Goal: Information Seeking & Learning: Learn about a topic

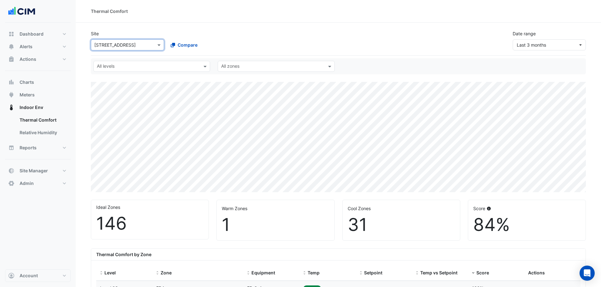
select select "**"
click at [38, 91] on button "Meters" at bounding box center [38, 95] width 66 height 13
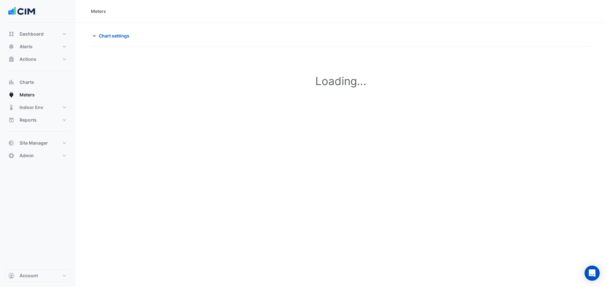
click at [123, 38] on span "Chart settings" at bounding box center [114, 35] width 31 height 7
type input "**********"
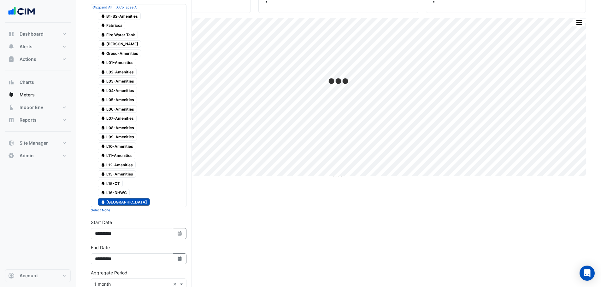
scroll to position [95, 0]
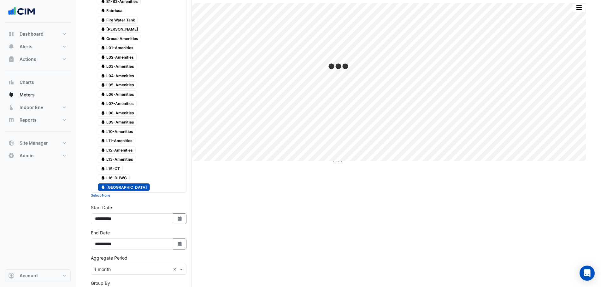
click at [180, 224] on button "Select Date" at bounding box center [180, 219] width 14 height 11
select select "*"
select select "****"
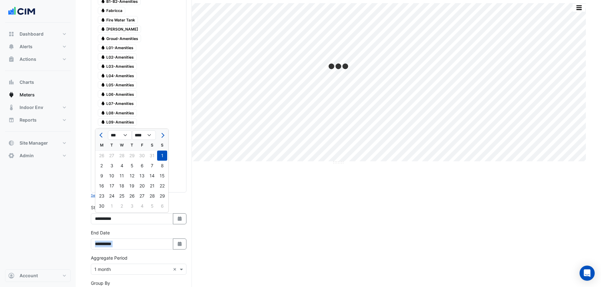
click at [181, 241] on div "**********" at bounding box center [139, 240] width 96 height 20
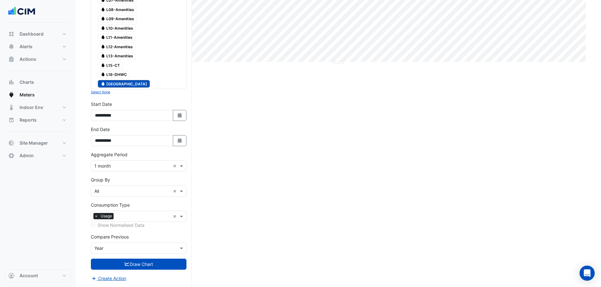
click at [271, 226] on div "Current Period Total (Jun 25 - Aug 25 ) 1,666 kL Previous Period Total (Jun 24 …" at bounding box center [338, 71] width 495 height 431
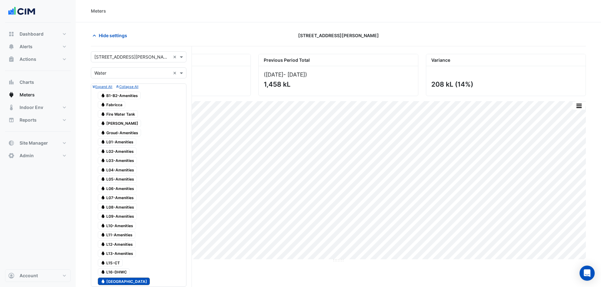
scroll to position [0, 0]
click at [98, 36] on button "Hide settings" at bounding box center [111, 35] width 40 height 11
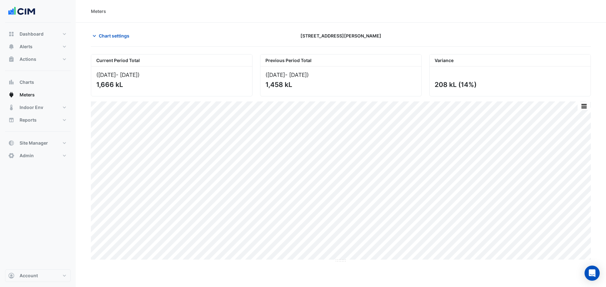
click at [103, 36] on span "Chart settings" at bounding box center [114, 35] width 31 height 7
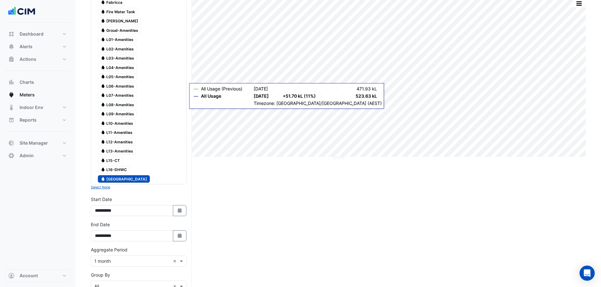
scroll to position [158, 0]
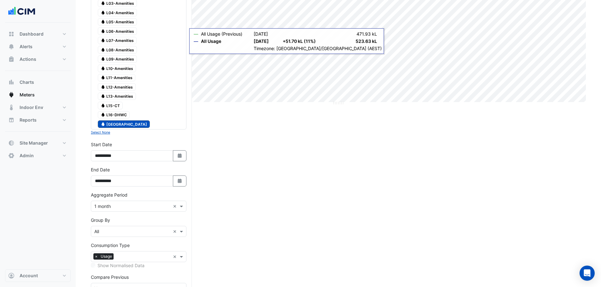
click at [181, 159] on button "Select Date" at bounding box center [180, 155] width 14 height 11
select select "*"
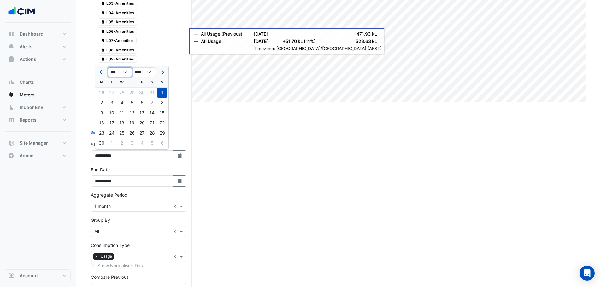
drag, startPoint x: 123, startPoint y: 72, endPoint x: 135, endPoint y: 176, distance: 104.4
click at [123, 72] on select "*** *** *** *** *** *** *** ***" at bounding box center [120, 72] width 24 height 9
drag, startPoint x: 149, startPoint y: 69, endPoint x: 149, endPoint y: 72, distance: 3.5
click at [149, 69] on select "**** **** **** **** **** **** **** **** **** **** ****" at bounding box center [144, 72] width 24 height 9
select select "****"
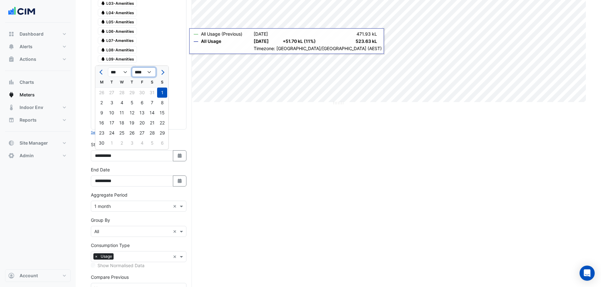
click at [132, 68] on select "**** **** **** **** **** **** **** **** **** **** ****" at bounding box center [144, 72] width 24 height 9
click at [125, 73] on select "*** *** *** *** *** *** *** *** *** *** *** ***" at bounding box center [120, 72] width 24 height 9
select select "**"
click at [108, 68] on select "*** *** *** *** *** *** *** *** *** *** *** ***" at bounding box center [120, 72] width 24 height 9
click at [115, 91] on div "1" at bounding box center [112, 93] width 10 height 10
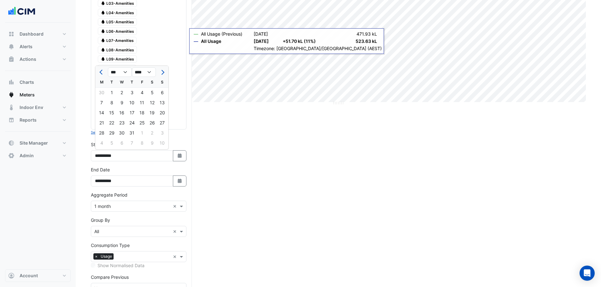
type input "**********"
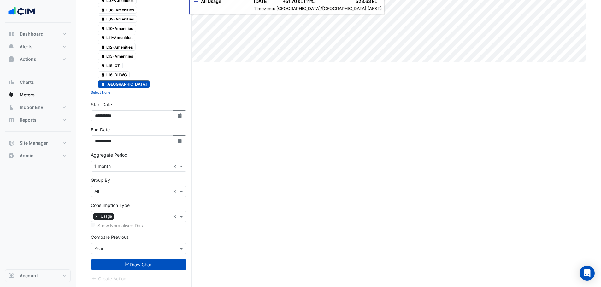
scroll to position [198, 0]
click at [180, 115] on icon "button" at bounding box center [180, 115] width 4 height 4
select select "**"
select select "****"
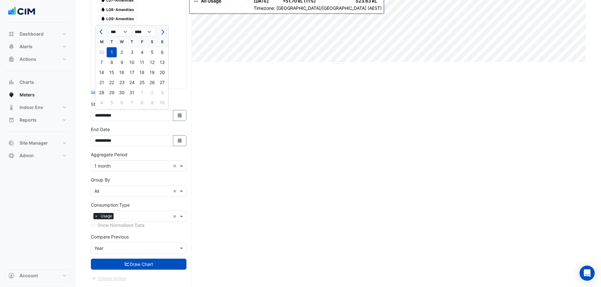
click at [159, 268] on button "Draw Chart" at bounding box center [139, 264] width 96 height 11
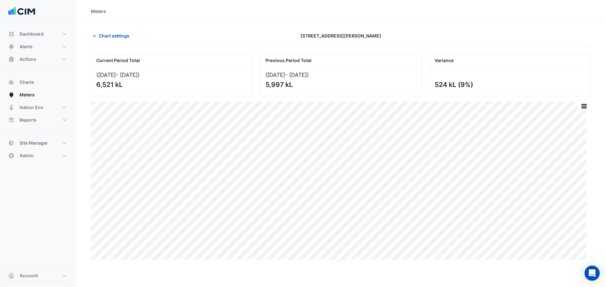
click at [116, 37] on span "Chart settings" at bounding box center [114, 35] width 31 height 7
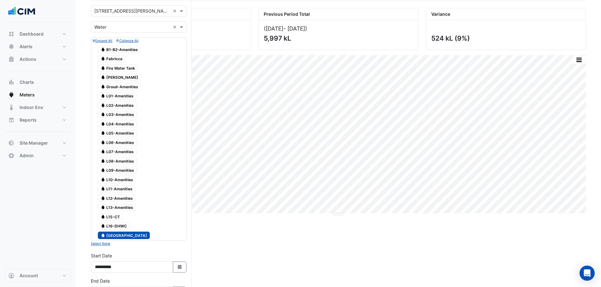
scroll to position [63, 0]
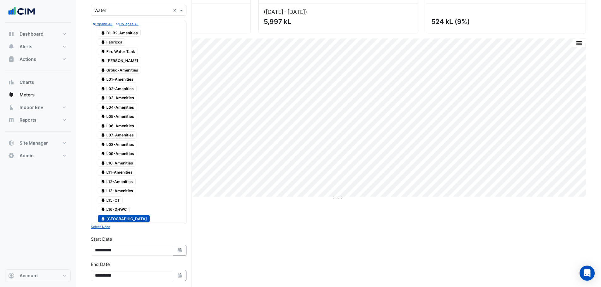
click at [109, 199] on span "Water L15-CT" at bounding box center [110, 201] width 25 height 8
click at [118, 215] on span "Water Main Building" at bounding box center [124, 219] width 52 height 8
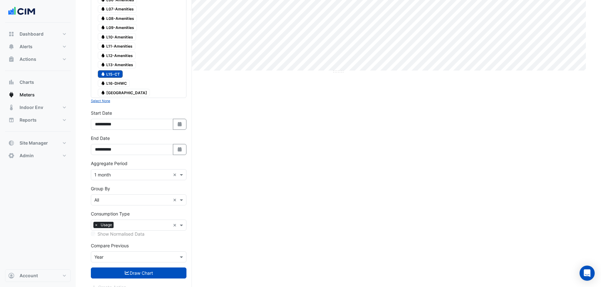
click at [167, 272] on button "Draw Chart" at bounding box center [139, 273] width 96 height 11
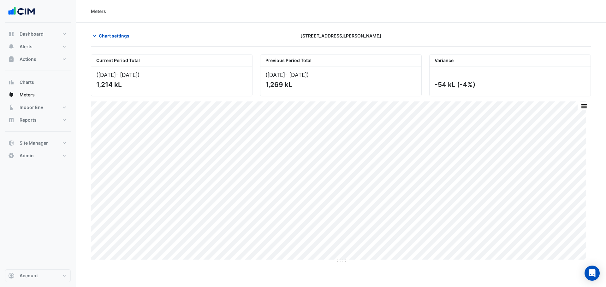
click at [114, 31] on button "Chart settings" at bounding box center [112, 35] width 43 height 11
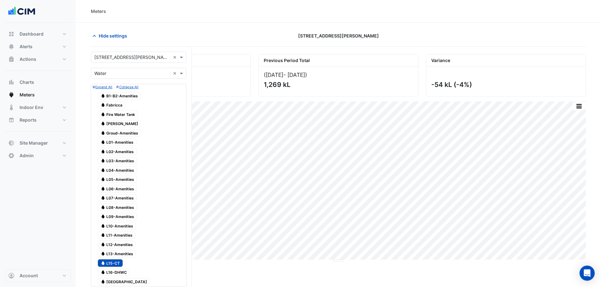
click at [119, 263] on span "Water L15-CT" at bounding box center [110, 264] width 25 height 8
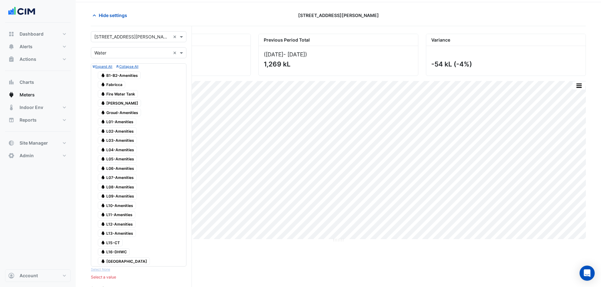
scroll to position [32, 0]
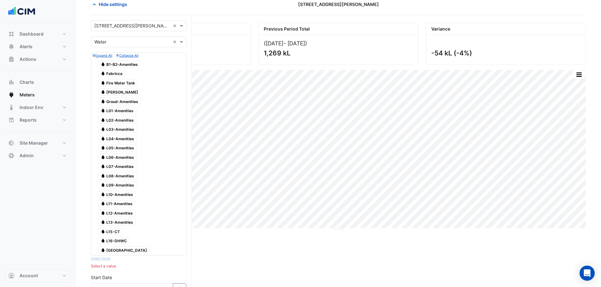
click at [123, 63] on span "Water B1-B2-Amenities" at bounding box center [119, 65] width 43 height 8
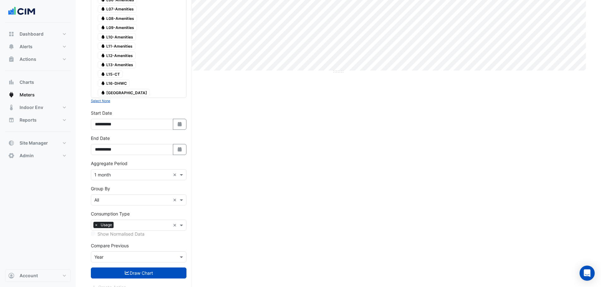
click at [147, 274] on button "Draw Chart" at bounding box center [139, 273] width 96 height 11
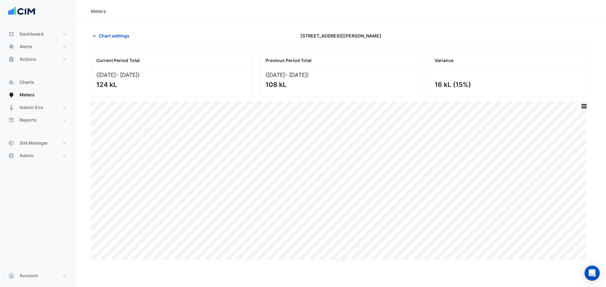
click at [104, 38] on span "Chart settings" at bounding box center [114, 35] width 31 height 7
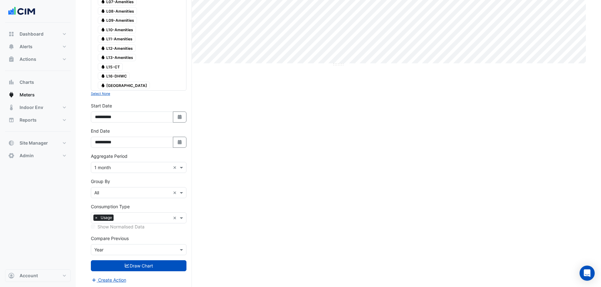
scroll to position [198, 0]
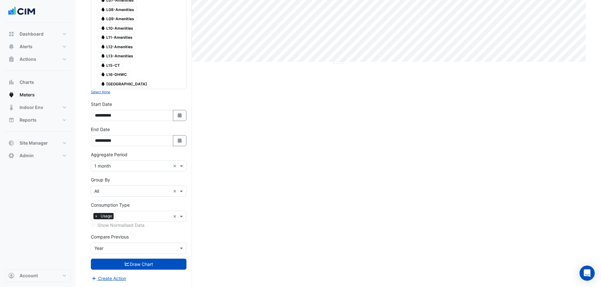
click at [119, 83] on span "Water Main Building" at bounding box center [124, 84] width 52 height 8
click at [156, 263] on button "Draw Chart" at bounding box center [139, 264] width 96 height 11
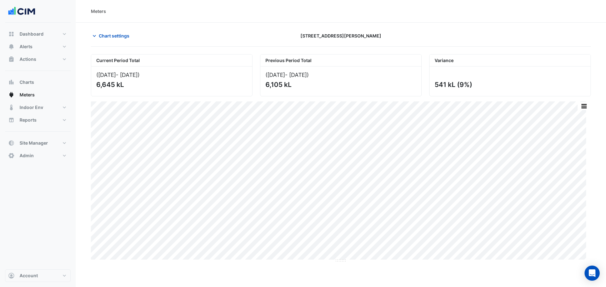
click at [107, 35] on span "Chart settings" at bounding box center [114, 35] width 31 height 7
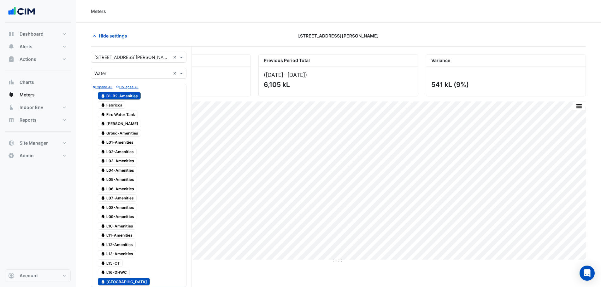
click at [127, 114] on span "Water Fire Water Tank" at bounding box center [118, 115] width 40 height 8
click at [122, 114] on span "Water Fire Water Tank" at bounding box center [118, 115] width 40 height 8
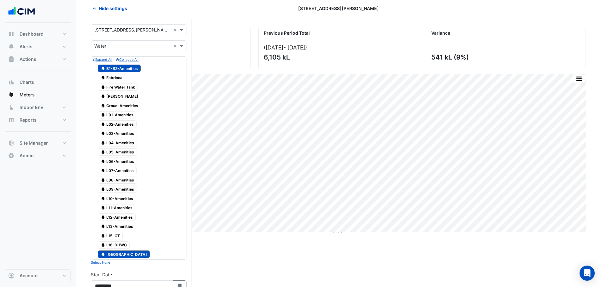
scroll to position [63, 0]
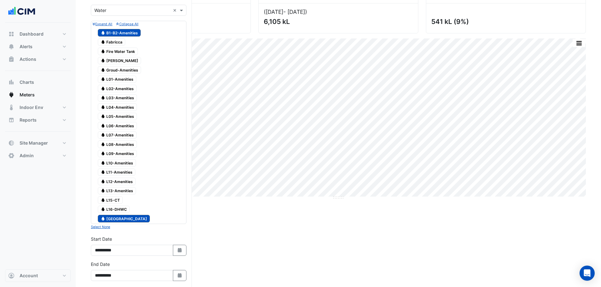
click at [125, 219] on span "Water Main Building" at bounding box center [124, 219] width 52 height 8
click at [123, 210] on span "Water L16-DHWC" at bounding box center [114, 210] width 32 height 8
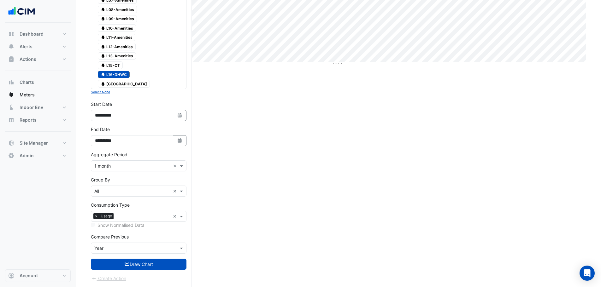
click at [172, 266] on button "Draw Chart" at bounding box center [139, 264] width 96 height 11
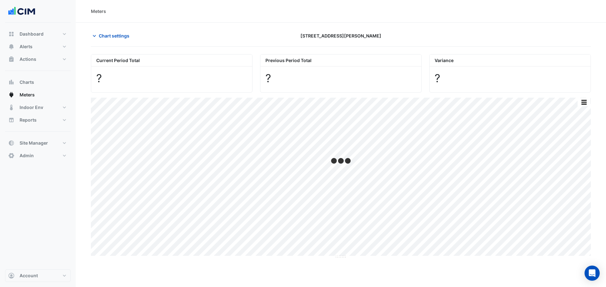
click at [104, 38] on span "Chart settings" at bounding box center [114, 35] width 31 height 7
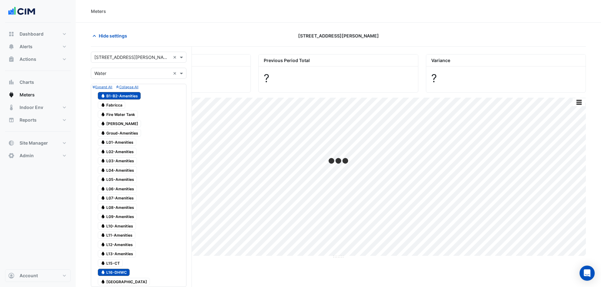
click at [127, 93] on span "Water B1-B2-Amenities" at bounding box center [119, 96] width 43 height 8
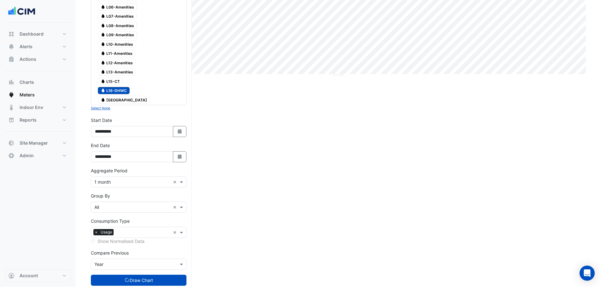
scroll to position [198, 0]
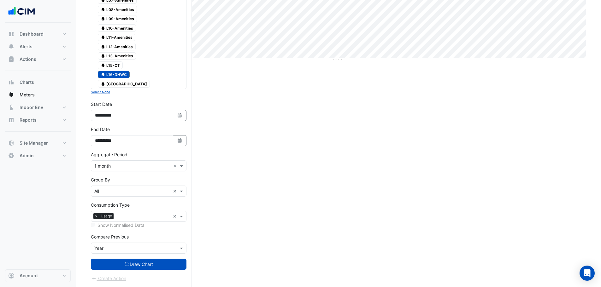
click at [178, 263] on button "Draw Chart" at bounding box center [139, 264] width 96 height 11
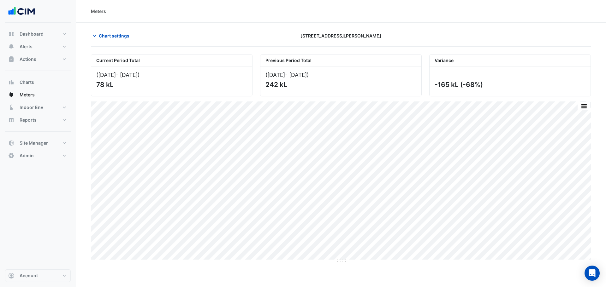
click at [115, 34] on span "Chart settings" at bounding box center [114, 35] width 31 height 7
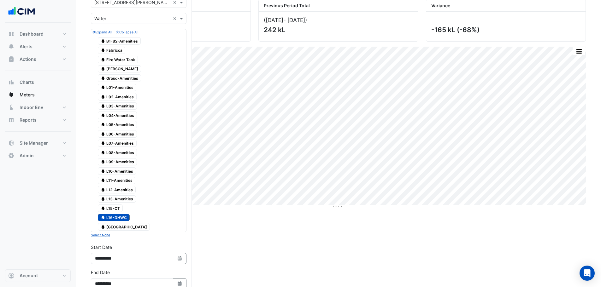
scroll to position [95, 0]
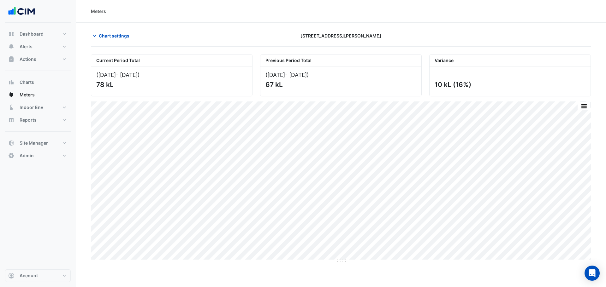
click at [103, 38] on span "Chart settings" at bounding box center [114, 35] width 31 height 7
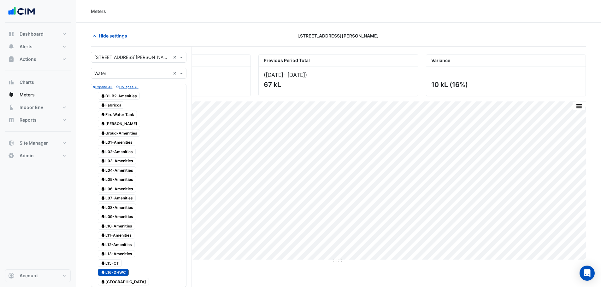
click at [104, 34] on span "Hide settings" at bounding box center [113, 35] width 28 height 7
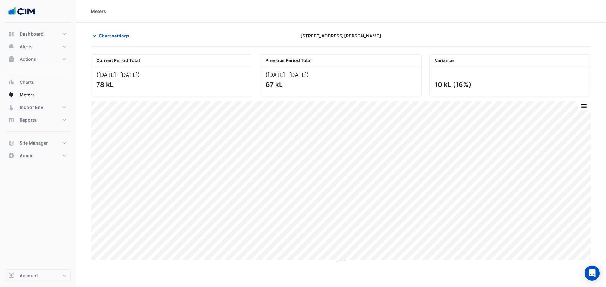
click at [118, 38] on span "Chart settings" at bounding box center [114, 35] width 31 height 7
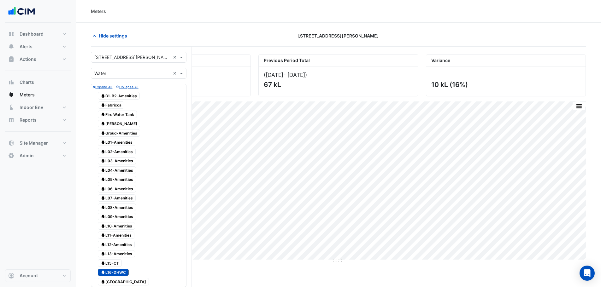
click at [115, 273] on span "Water L16-DHWC" at bounding box center [113, 273] width 31 height 8
click at [127, 97] on span "Water B1-B2-Amenities" at bounding box center [119, 96] width 42 height 8
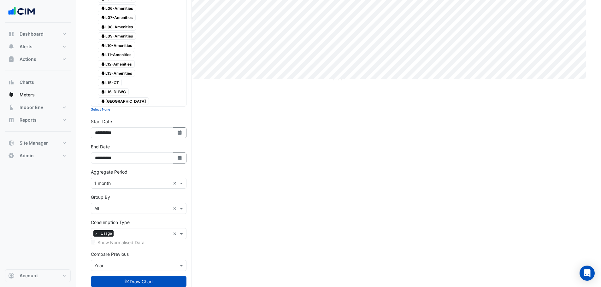
scroll to position [198, 0]
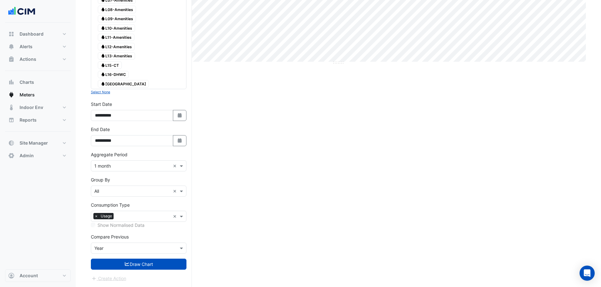
click at [166, 260] on button "Draw Chart" at bounding box center [139, 264] width 96 height 11
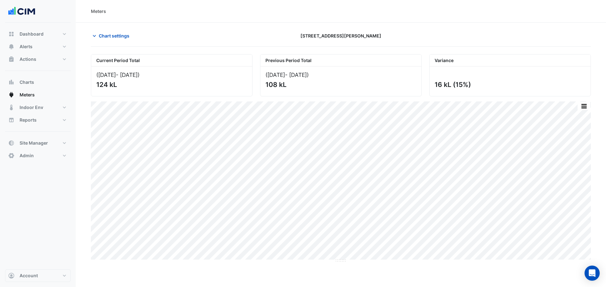
click at [103, 35] on span "Chart settings" at bounding box center [114, 35] width 31 height 7
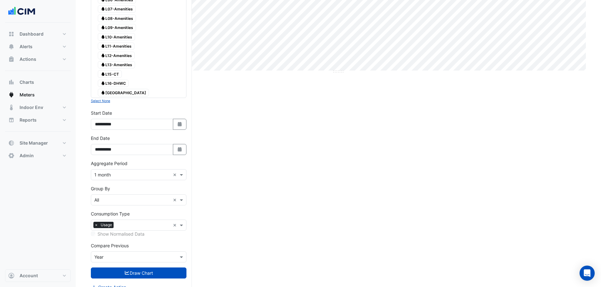
scroll to position [198, 0]
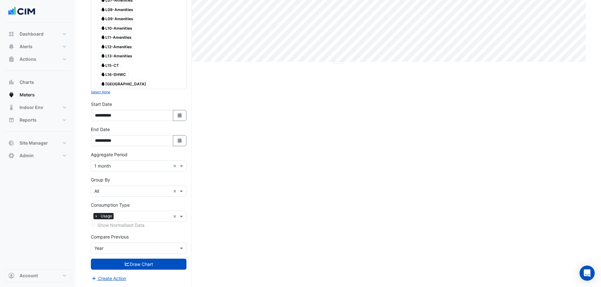
click at [180, 111] on button "Select Date" at bounding box center [180, 115] width 14 height 11
select select "**"
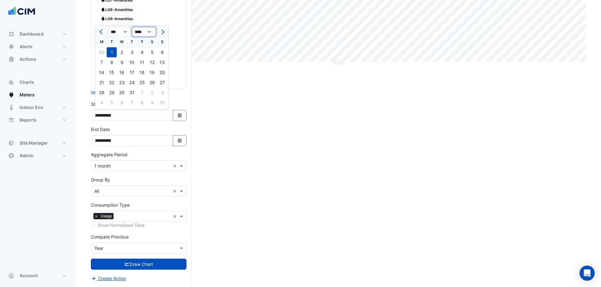
click at [137, 32] on select "**** **** **** **** **** **** **** **** **** **** **** ****" at bounding box center [144, 31] width 24 height 9
select select "****"
click at [132, 27] on select "**** **** **** **** **** **** **** **** **** **** **** ****" at bounding box center [144, 31] width 24 height 9
click at [116, 27] on select "*** *** *** *** *** *** *** ***" at bounding box center [120, 31] width 24 height 9
select select "*"
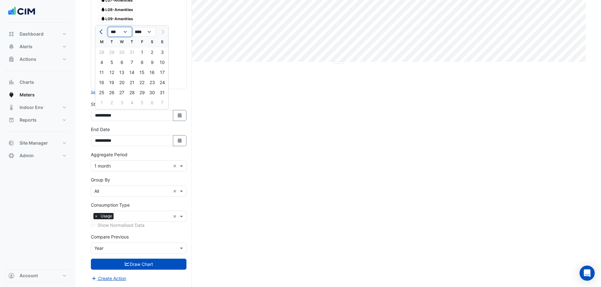
click at [108, 27] on select "*** *** *** *** *** *** *** ***" at bounding box center [120, 31] width 24 height 9
click at [160, 53] on div "1" at bounding box center [162, 52] width 10 height 10
type input "**********"
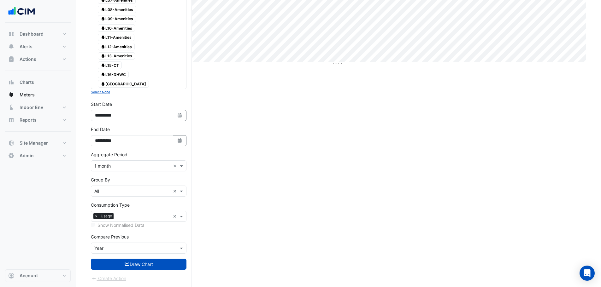
drag, startPoint x: 165, startPoint y: 264, endPoint x: 315, endPoint y: 203, distance: 161.5
click at [166, 263] on button "Draw Chart" at bounding box center [139, 264] width 96 height 11
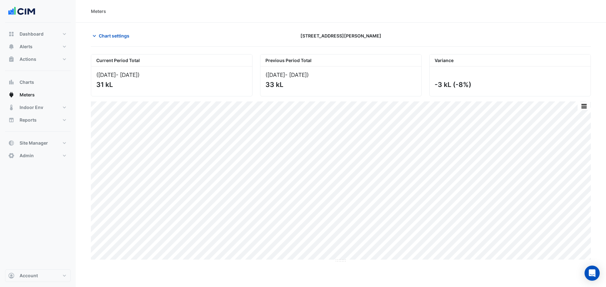
click at [117, 35] on span "Chart settings" at bounding box center [114, 35] width 31 height 7
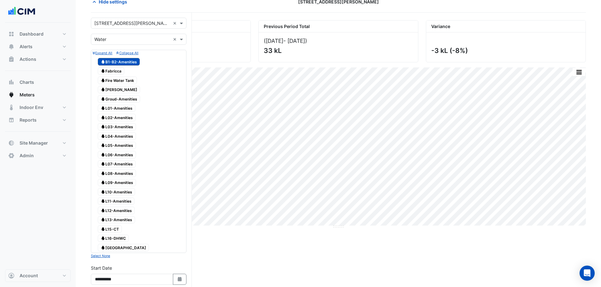
scroll to position [32, 0]
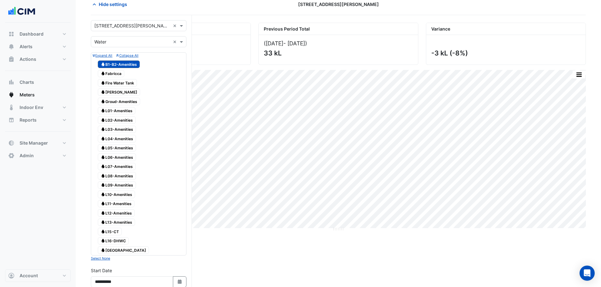
click at [124, 103] on span "Water Groud-Amenities" at bounding box center [119, 102] width 42 height 8
drag, startPoint x: 124, startPoint y: 111, endPoint x: 123, endPoint y: 122, distance: 11.0
click at [124, 112] on span "Water L01-Amenities" at bounding box center [117, 111] width 38 height 8
click at [123, 123] on span "Water L02-Amenities" at bounding box center [117, 120] width 38 height 8
drag, startPoint x: 123, startPoint y: 132, endPoint x: 123, endPoint y: 136, distance: 4.1
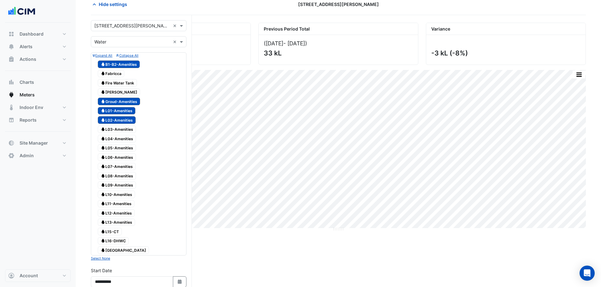
click at [123, 132] on span "Water L03-Amenities" at bounding box center [117, 130] width 38 height 8
click at [123, 139] on span "Water L04-Amenities" at bounding box center [117, 139] width 38 height 8
drag, startPoint x: 124, startPoint y: 150, endPoint x: 125, endPoint y: 159, distance: 9.8
click at [124, 150] on span "Water L05-Amenities" at bounding box center [117, 148] width 38 height 8
click at [125, 165] on span "Water L07-Amenities" at bounding box center [117, 167] width 38 height 8
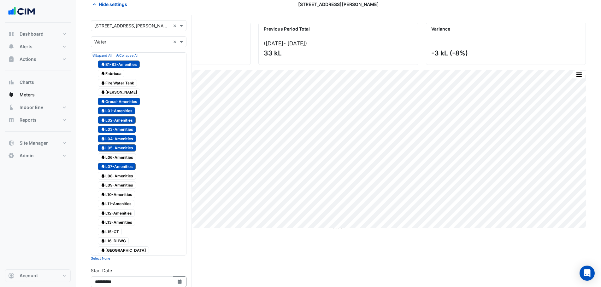
click at [125, 156] on span "Water L06-Amenities" at bounding box center [117, 158] width 38 height 8
click at [128, 177] on span "Water L08-Amenities" at bounding box center [117, 176] width 38 height 8
drag, startPoint x: 127, startPoint y: 187, endPoint x: 128, endPoint y: 193, distance: 5.8
click at [127, 187] on span "Water L09-Amenities" at bounding box center [117, 186] width 38 height 8
click at [129, 197] on span "Water L10-Amenities" at bounding box center [116, 195] width 37 height 8
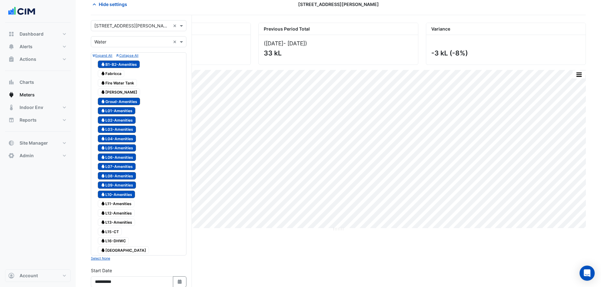
click at [130, 207] on span "Water L11-Amenities" at bounding box center [116, 204] width 37 height 8
click at [129, 217] on span "Water L12-Amenities" at bounding box center [116, 213] width 37 height 8
click at [129, 223] on span "Water L13-Amenities" at bounding box center [116, 223] width 37 height 8
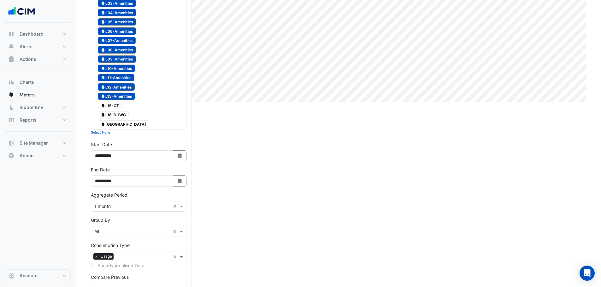
scroll to position [189, 0]
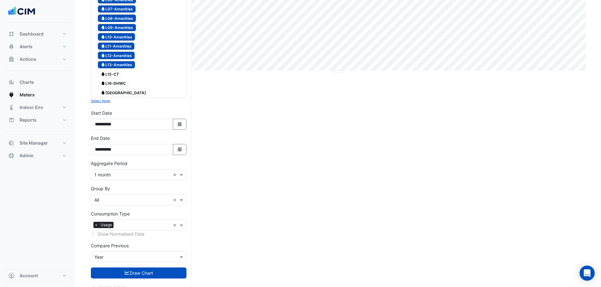
click at [169, 273] on button "Draw Chart" at bounding box center [139, 273] width 96 height 11
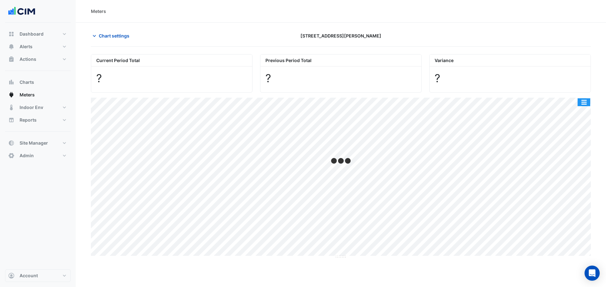
click at [586, 100] on button "button" at bounding box center [583, 102] width 13 height 8
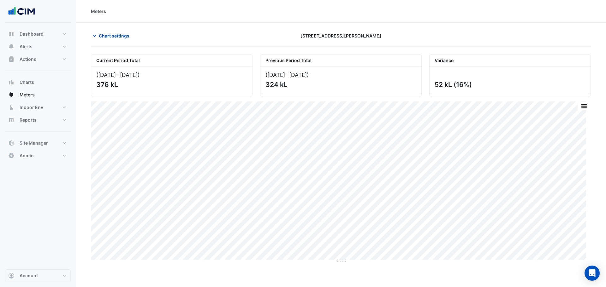
click at [18, 94] on button "Meters" at bounding box center [38, 95] width 66 height 13
click at [94, 39] on button "Chart settings" at bounding box center [112, 35] width 43 height 11
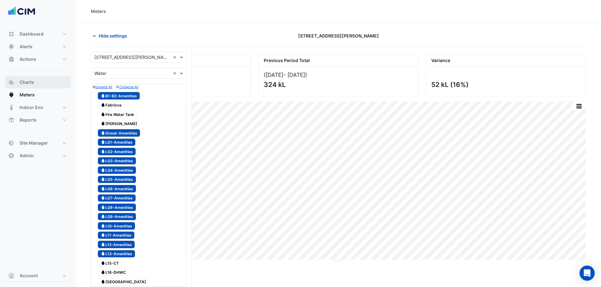
click at [34, 78] on button "Charts" at bounding box center [38, 82] width 66 height 13
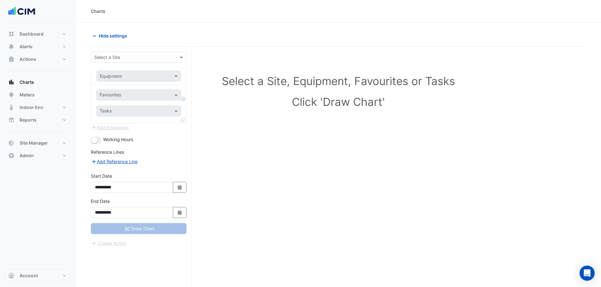
click at [111, 57] on input "text" at bounding box center [132, 57] width 76 height 7
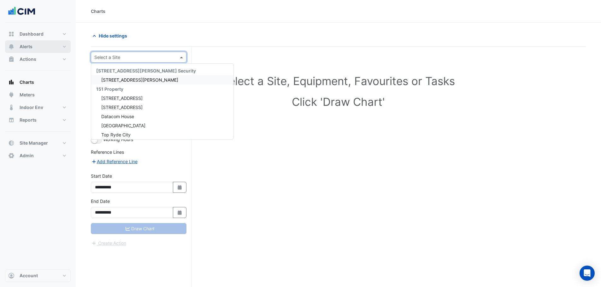
click at [48, 52] on button "Alerts" at bounding box center [38, 46] width 66 height 13
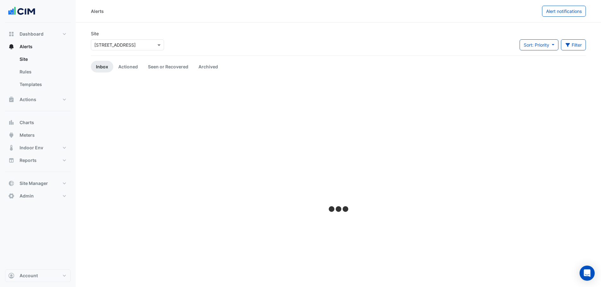
click at [44, 48] on button "Alerts" at bounding box center [38, 46] width 66 height 13
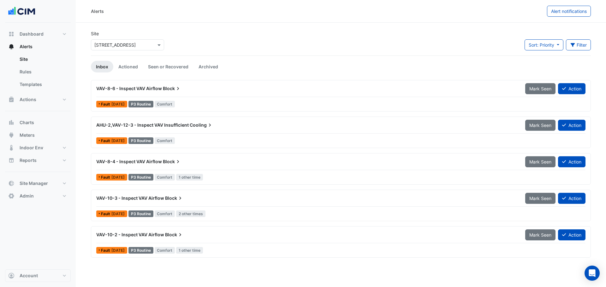
click at [114, 47] on input "text" at bounding box center [121, 45] width 54 height 7
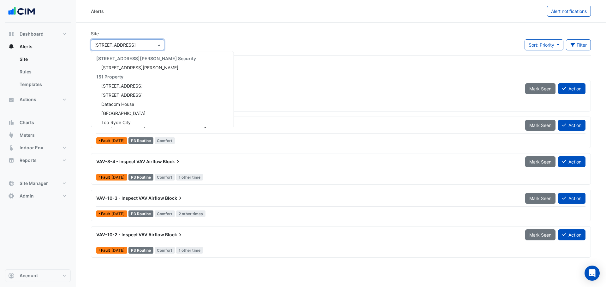
click at [239, 40] on div "Site Select a Site × 201 Charlotte Street 141 Walker Street Security 141 Walker…" at bounding box center [340, 42] width 507 height 25
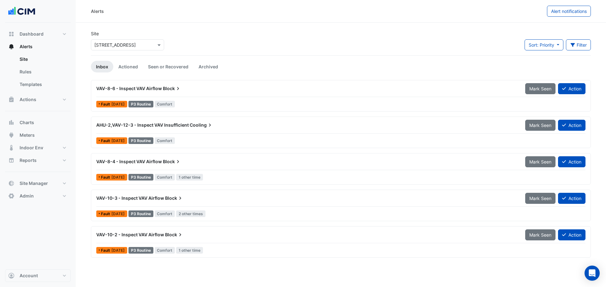
click at [117, 47] on input "text" at bounding box center [121, 45] width 54 height 7
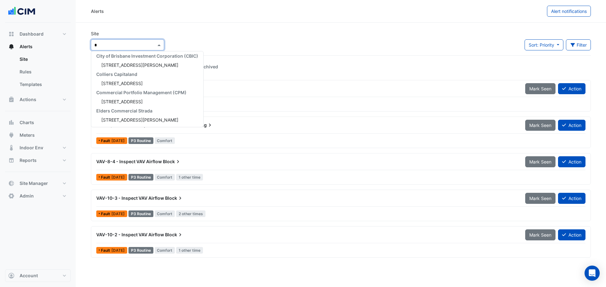
type input "**"
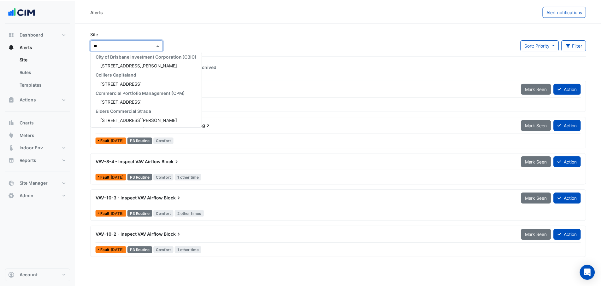
scroll to position [140, 0]
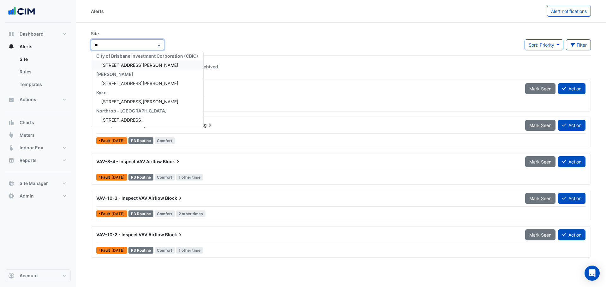
click at [120, 65] on span "99 Georgiana Terrace" at bounding box center [139, 64] width 77 height 5
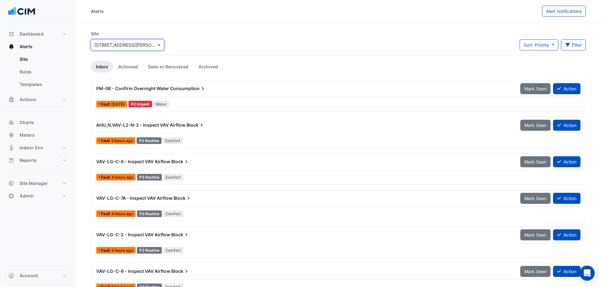
click at [124, 42] on input "text" at bounding box center [121, 45] width 54 height 7
type input "*****"
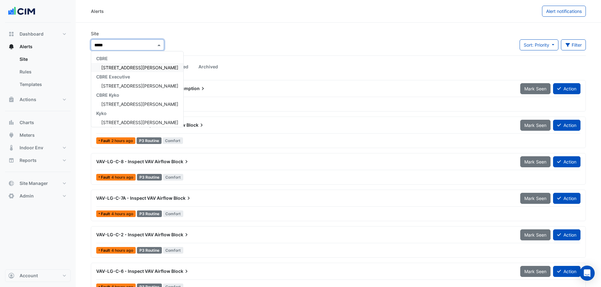
click at [127, 66] on span "[STREET_ADDRESS][PERSON_NAME]" at bounding box center [139, 67] width 77 height 5
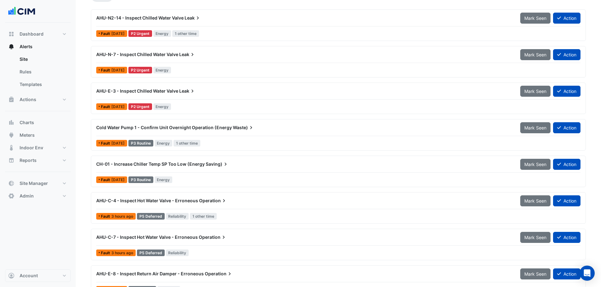
scroll to position [159, 0]
